Goal: Task Accomplishment & Management: Use online tool/utility

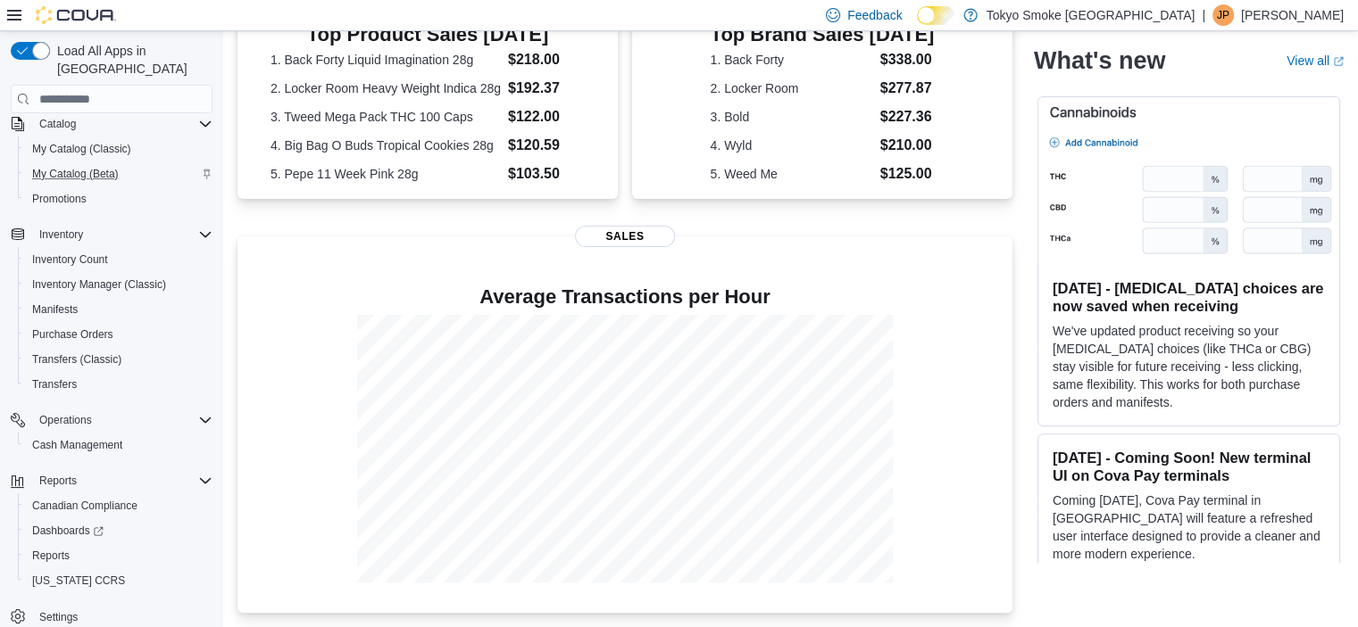
scroll to position [443, 0]
click at [46, 548] on button "Reports" at bounding box center [119, 556] width 202 height 25
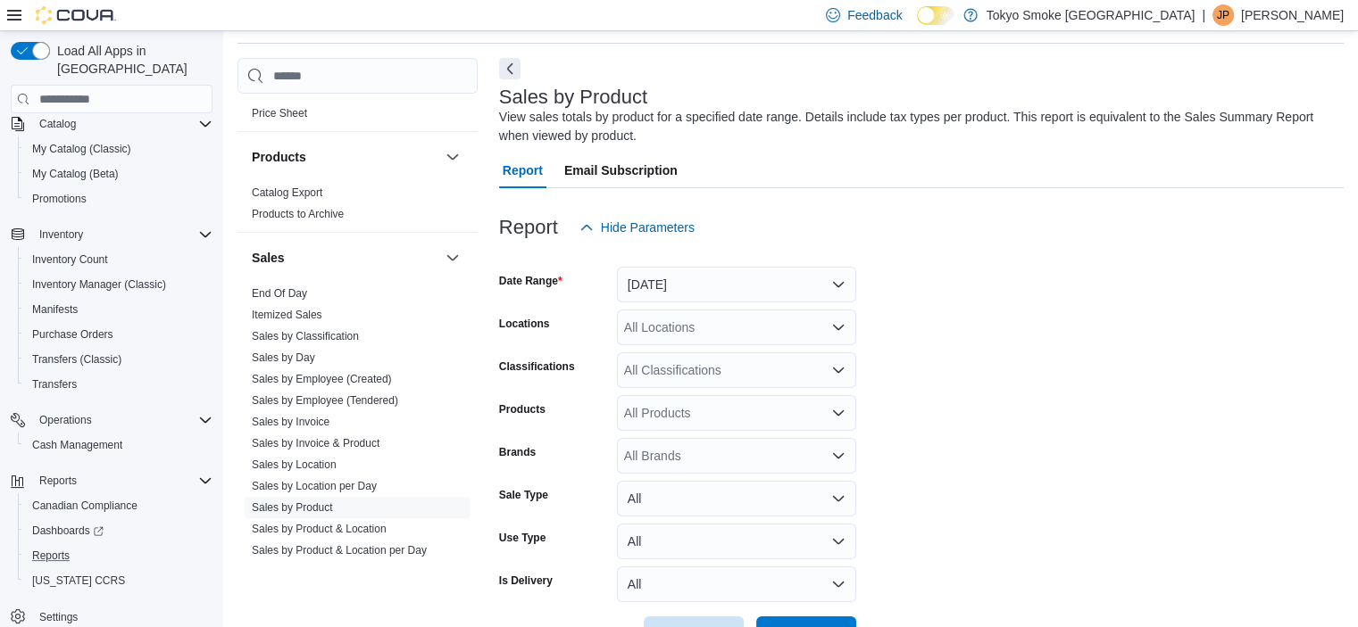
scroll to position [1043, 0]
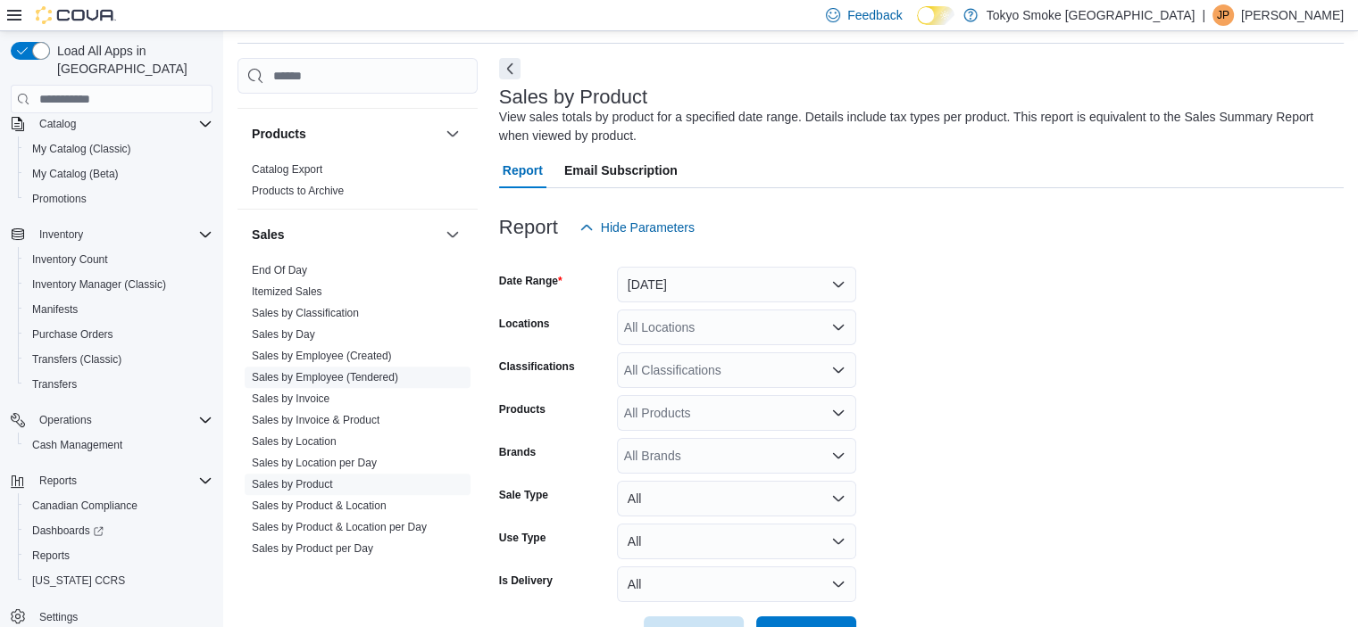
click at [360, 371] on link "Sales by Employee (Tendered)" at bounding box center [325, 377] width 146 height 12
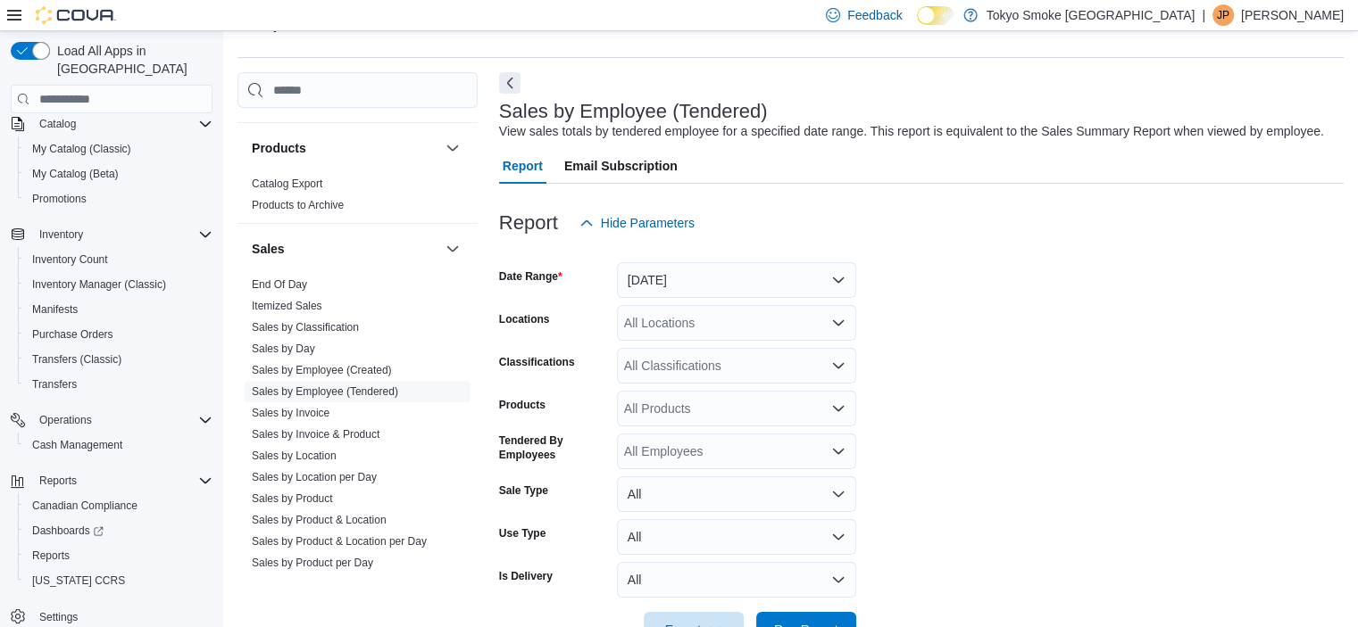
scroll to position [41, 0]
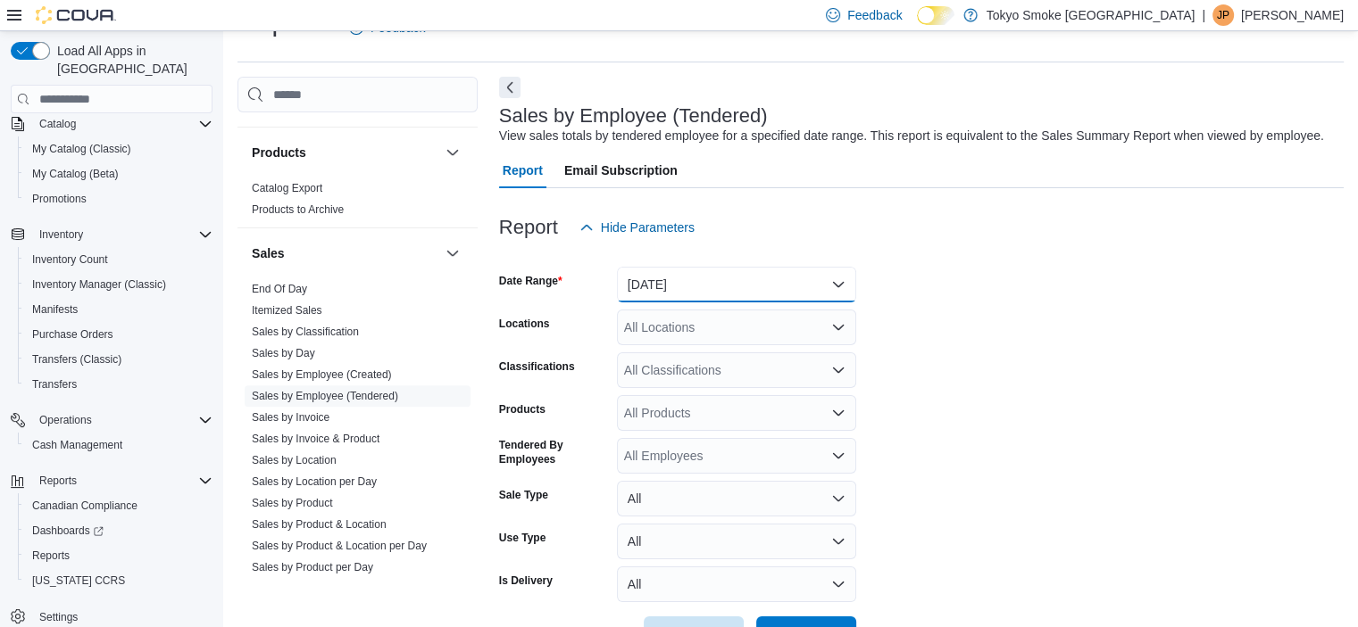
click at [760, 287] on button "[DATE]" at bounding box center [736, 285] width 239 height 36
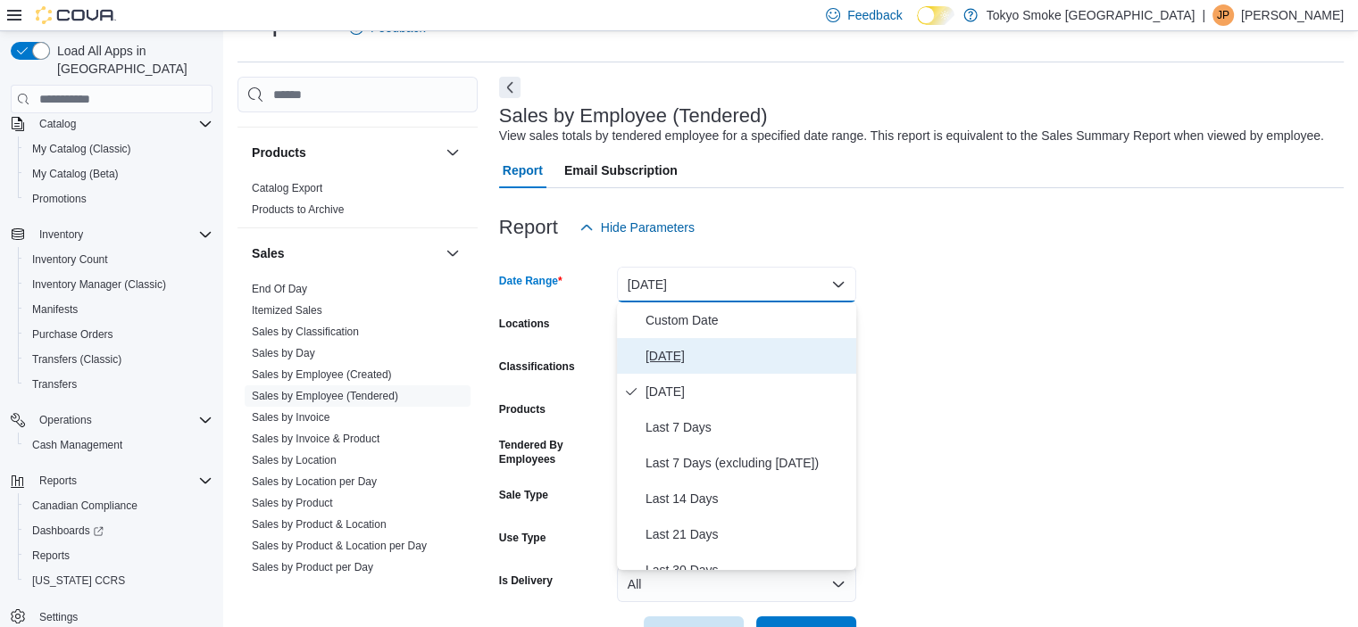
click at [736, 353] on span "[DATE]" at bounding box center [747, 355] width 204 height 21
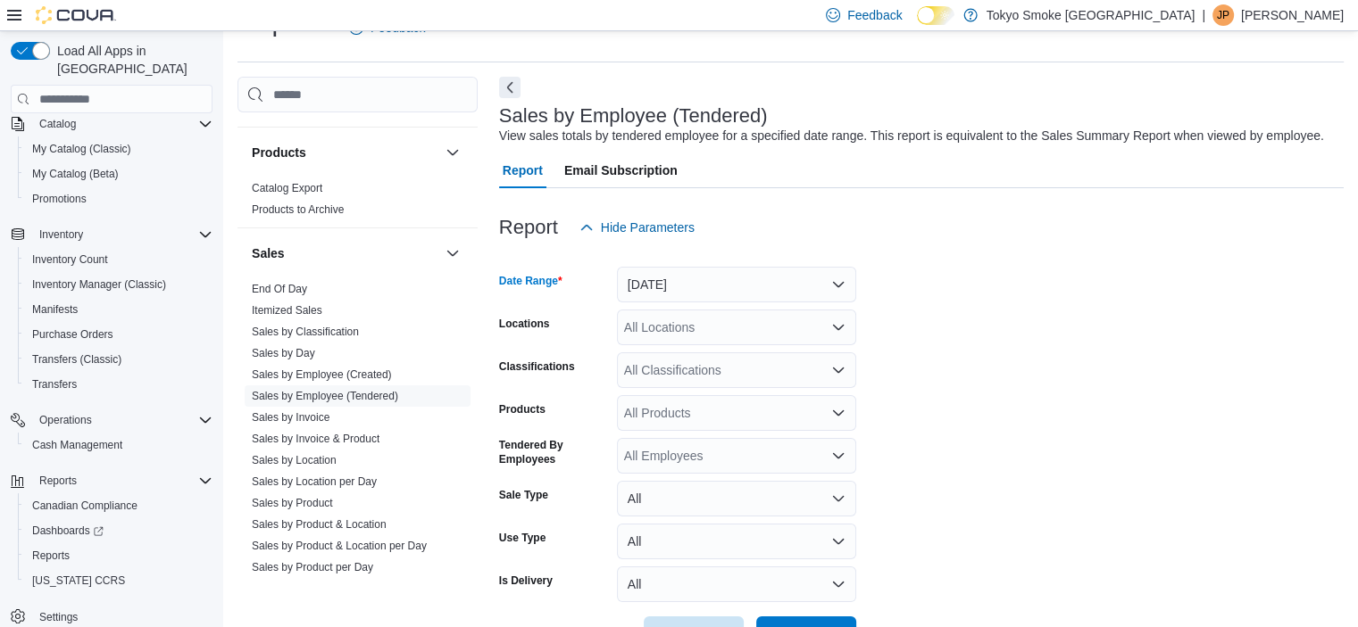
click at [766, 324] on div "All Locations" at bounding box center [736, 328] width 239 height 36
type input "*****"
click at [778, 353] on div "Winnipeg Crestview" at bounding box center [736, 358] width 218 height 18
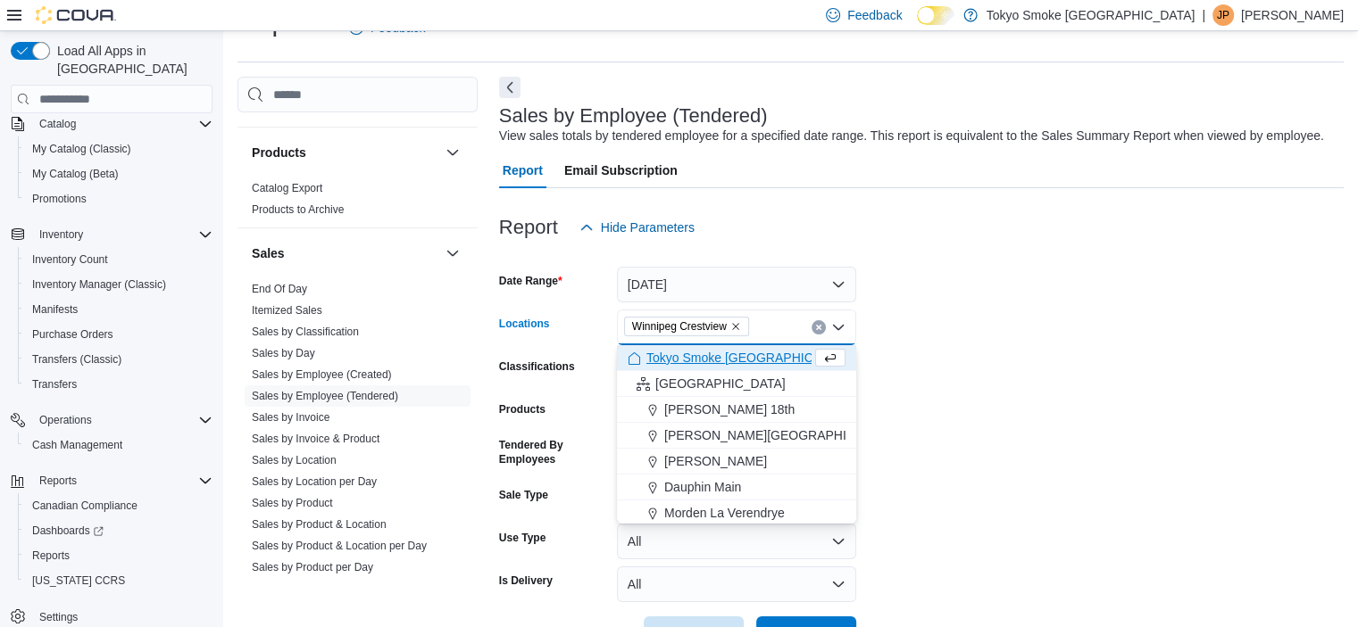
click at [1043, 345] on form "Date Range [DATE] Locations [GEOGRAPHIC_DATA] [GEOGRAPHIC_DATA] Combo box. Sele…" at bounding box center [921, 448] width 844 height 407
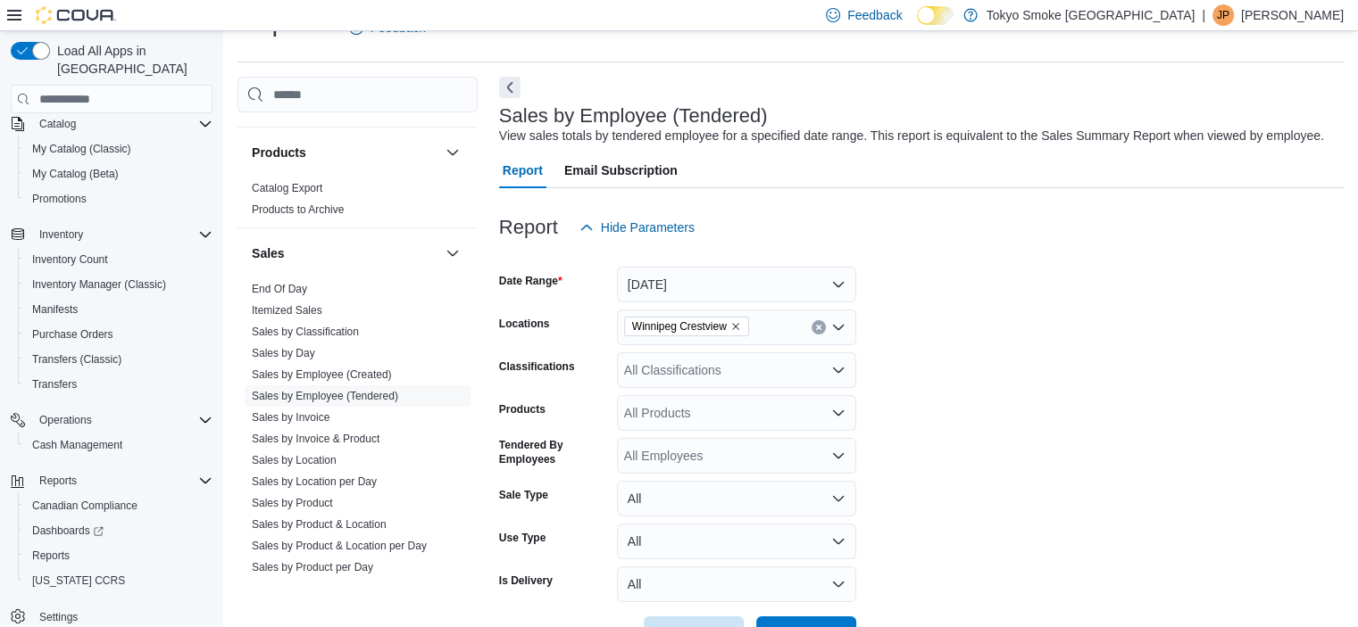
scroll to position [101, 0]
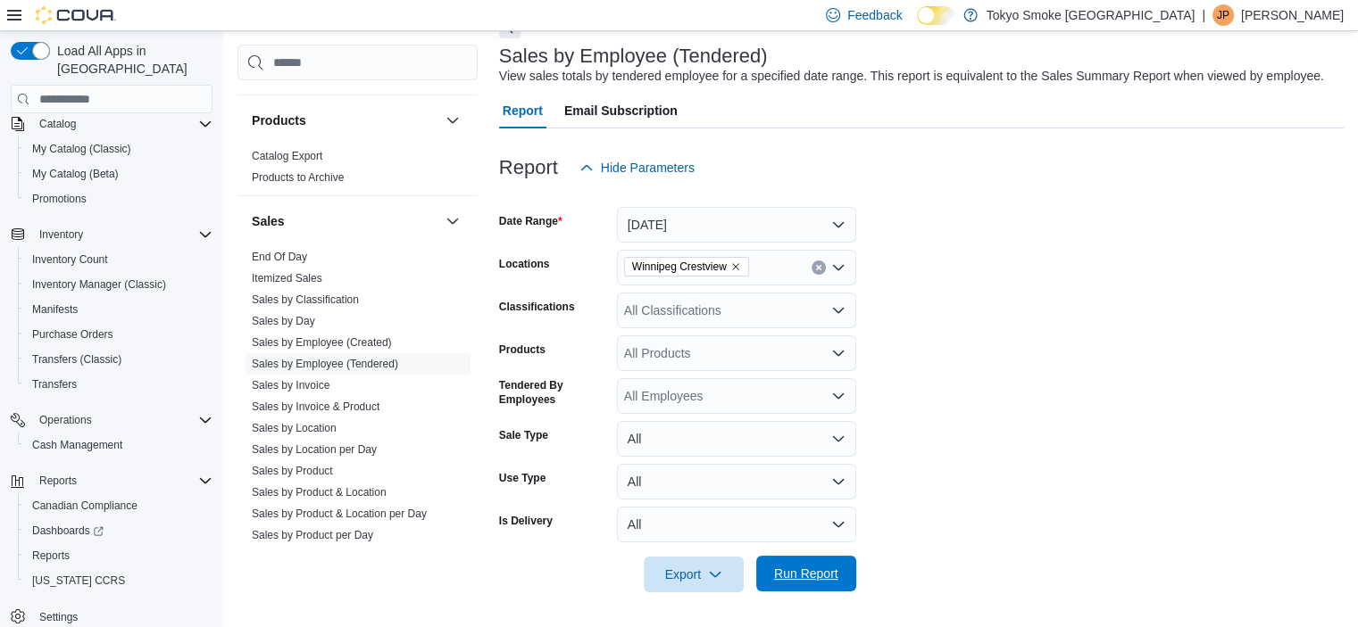
click at [802, 577] on span "Run Report" at bounding box center [806, 574] width 64 height 18
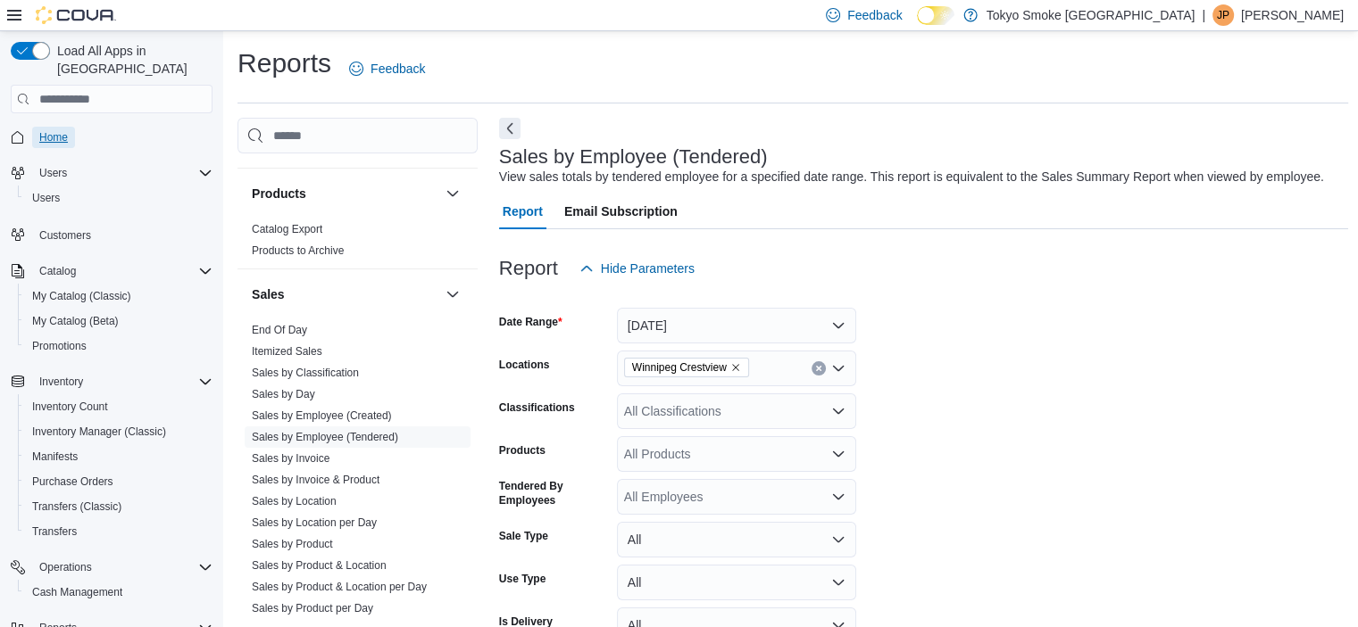
click at [57, 130] on span "Home" at bounding box center [53, 137] width 29 height 14
